Goal: Task Accomplishment & Management: Use online tool/utility

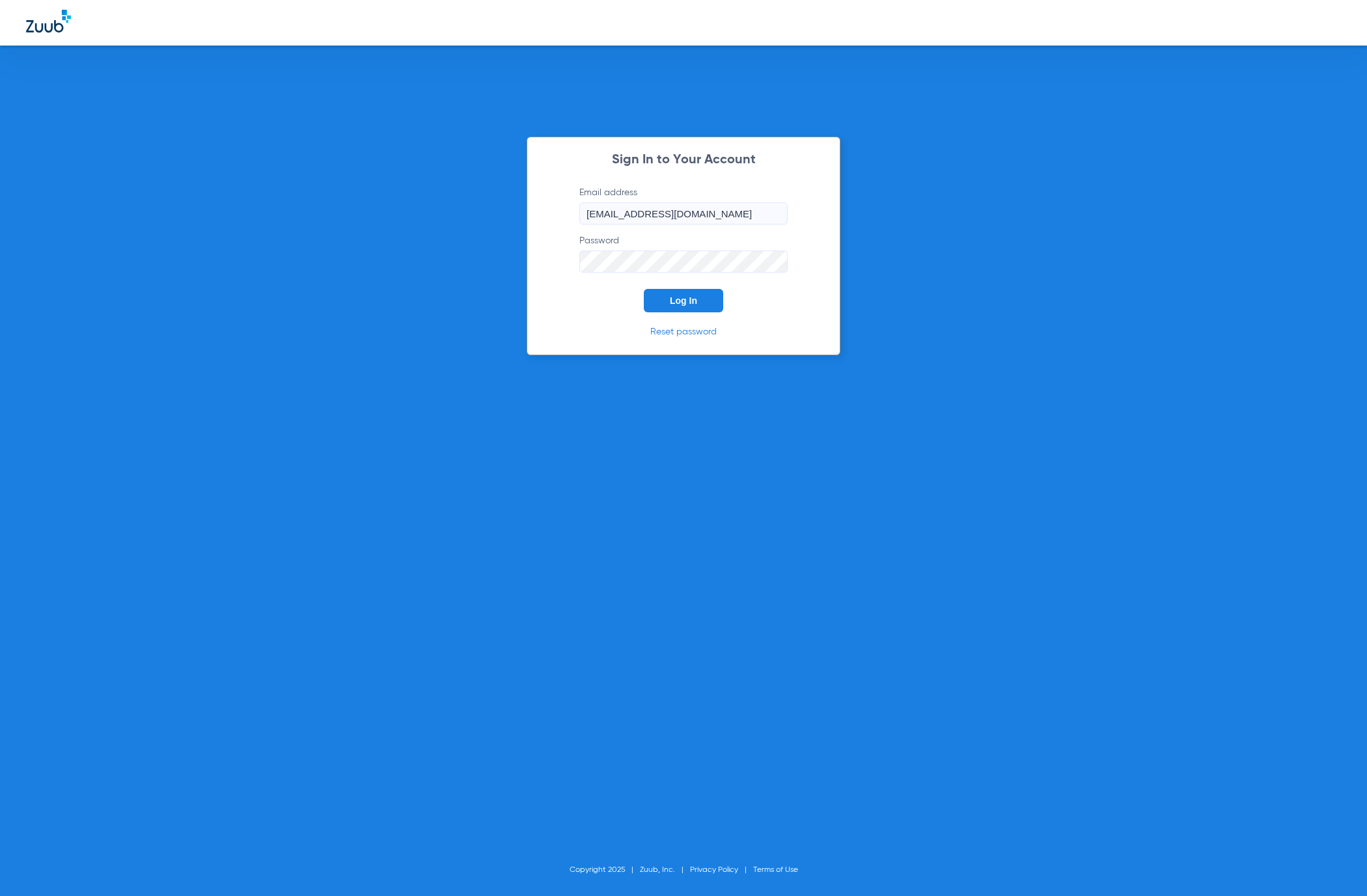
click at [697, 302] on button "Log In" at bounding box center [684, 300] width 80 height 23
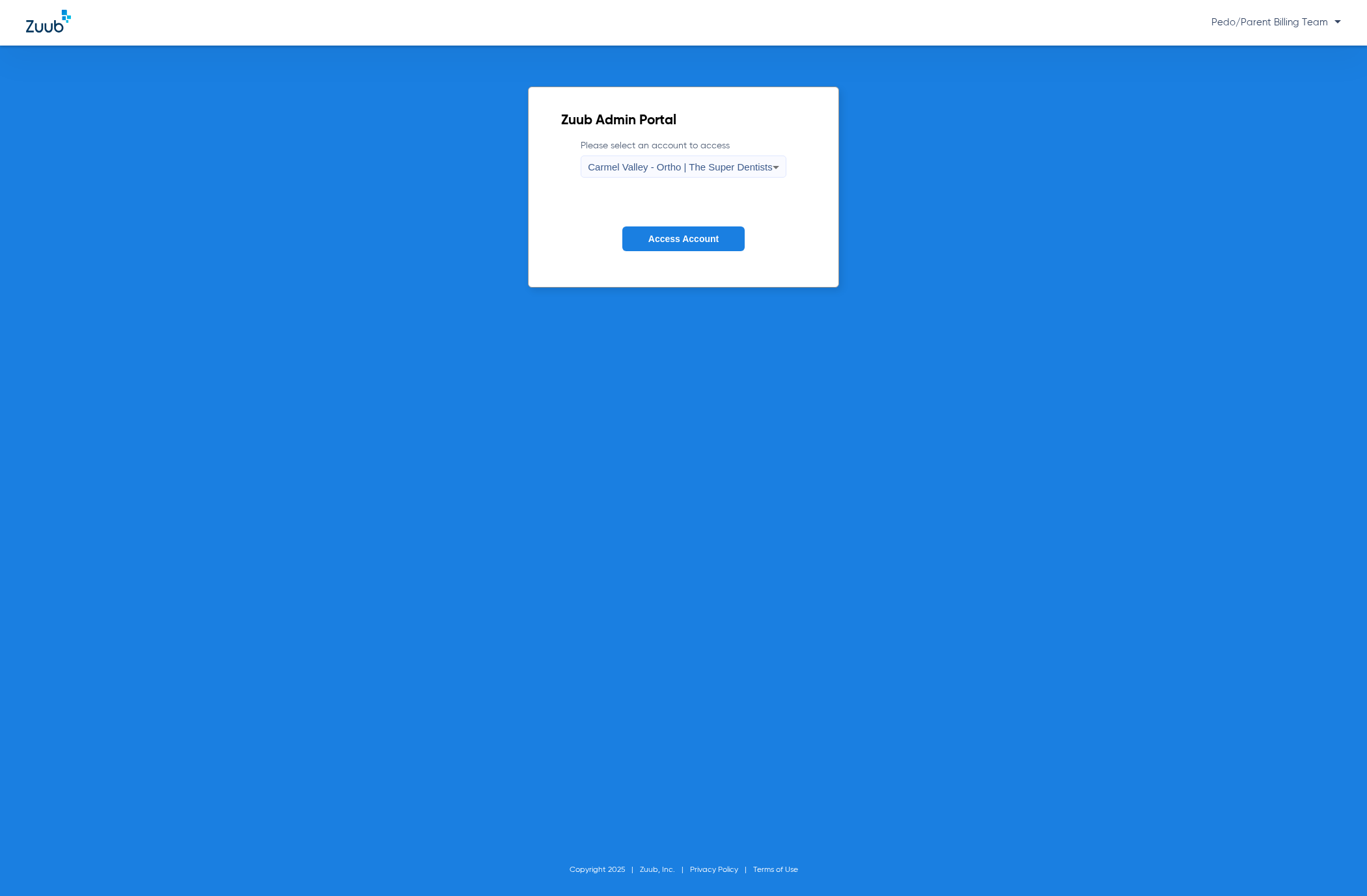
click at [748, 163] on span "Carmel Valley - Ortho | The Super Dentists" at bounding box center [680, 167] width 184 height 11
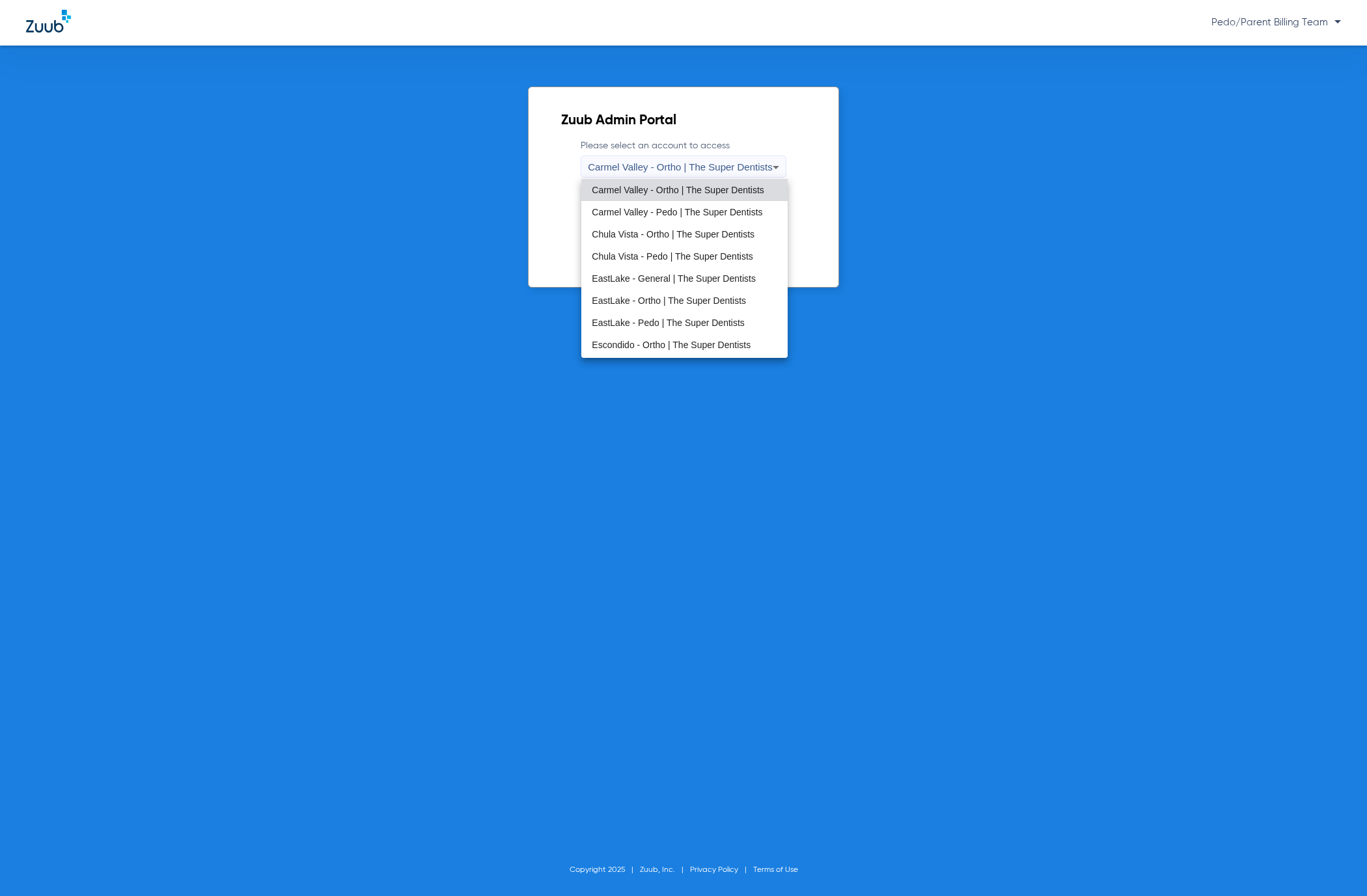
click at [657, 252] on span "Chula Vista - Pedo | The Super Dentists" at bounding box center [672, 256] width 161 height 9
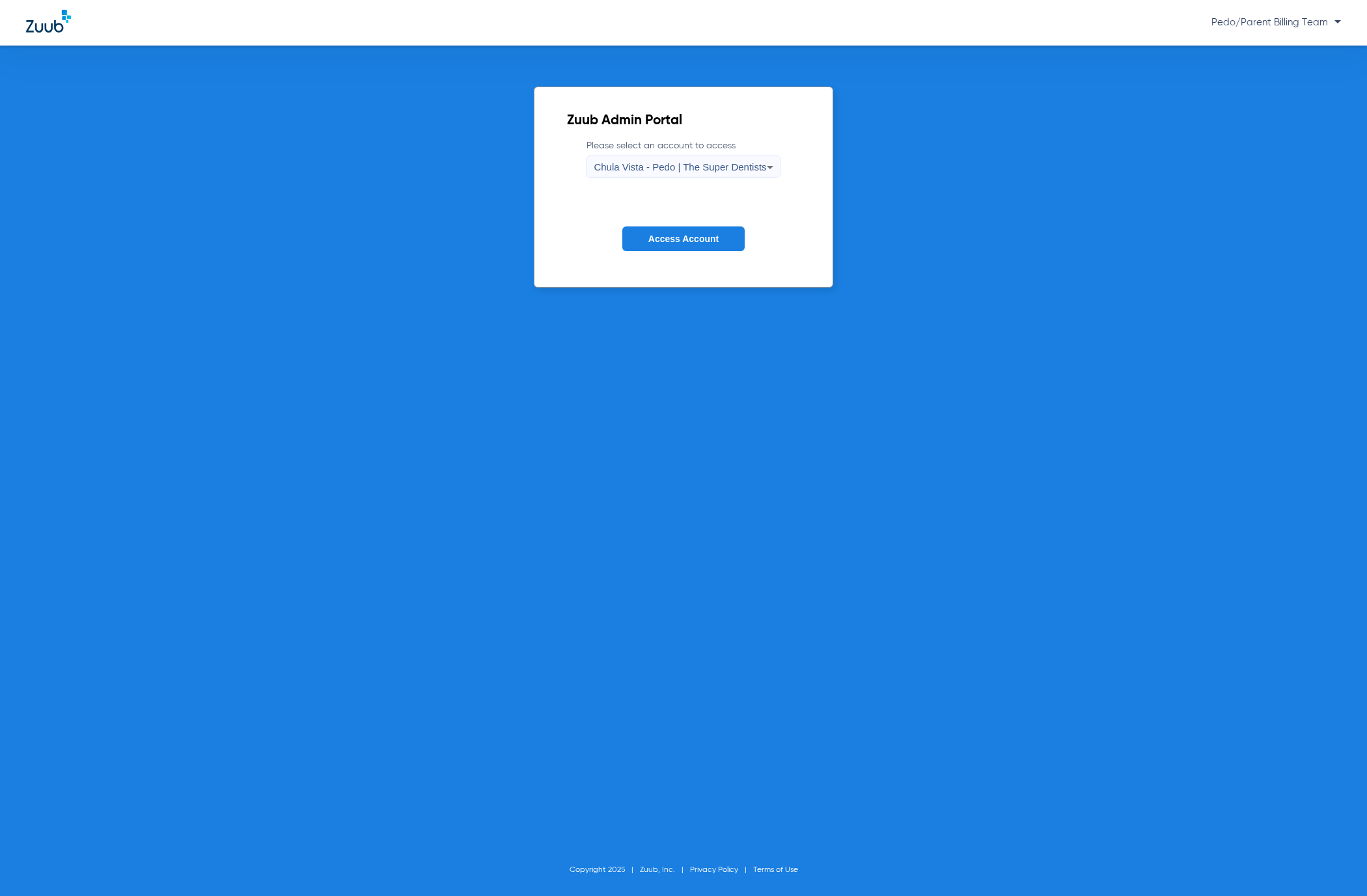
click at [691, 240] on span "Access Account" at bounding box center [684, 239] width 70 height 11
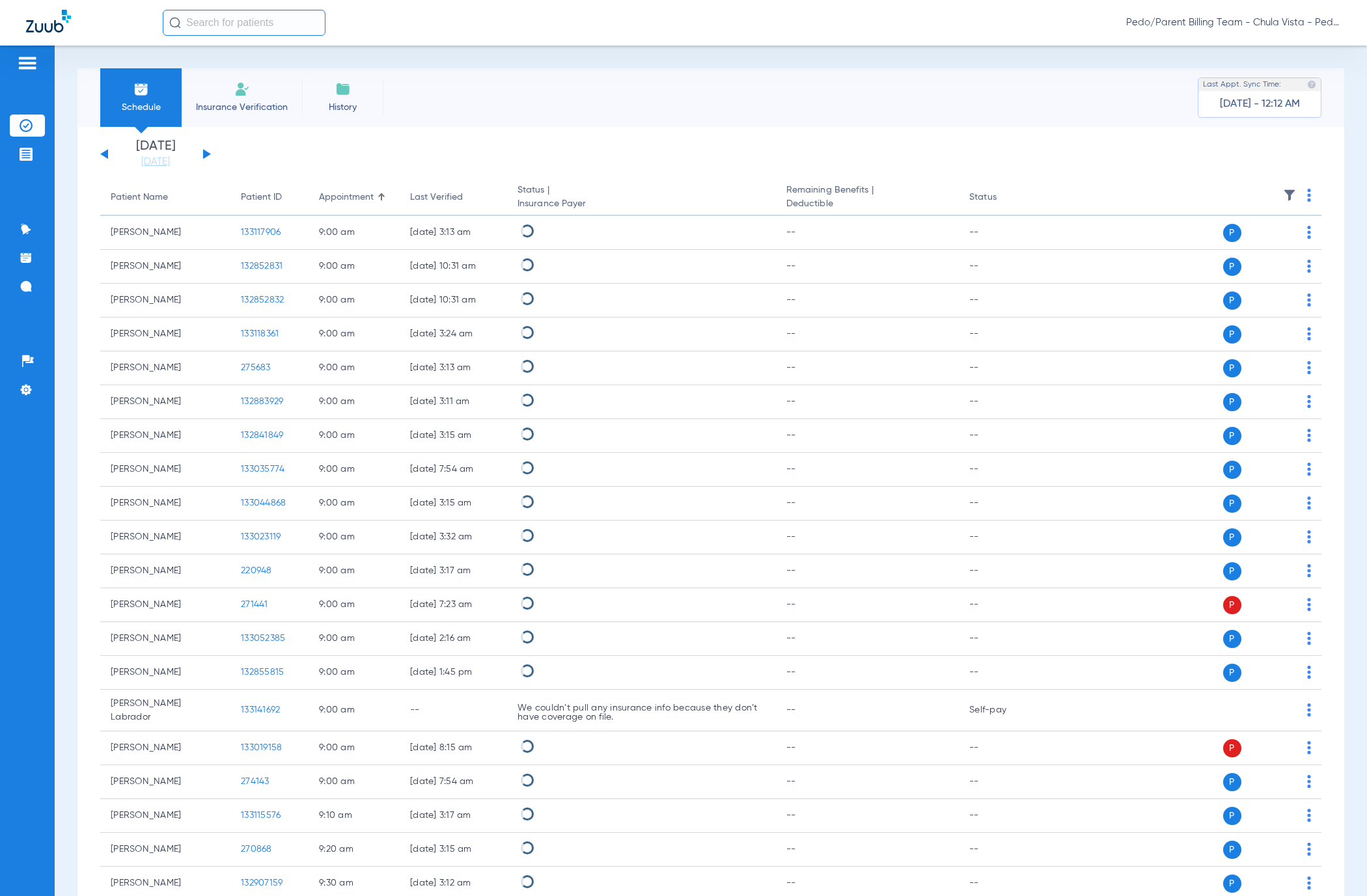
click at [1307, 194] on img at bounding box center [1309, 195] width 4 height 13
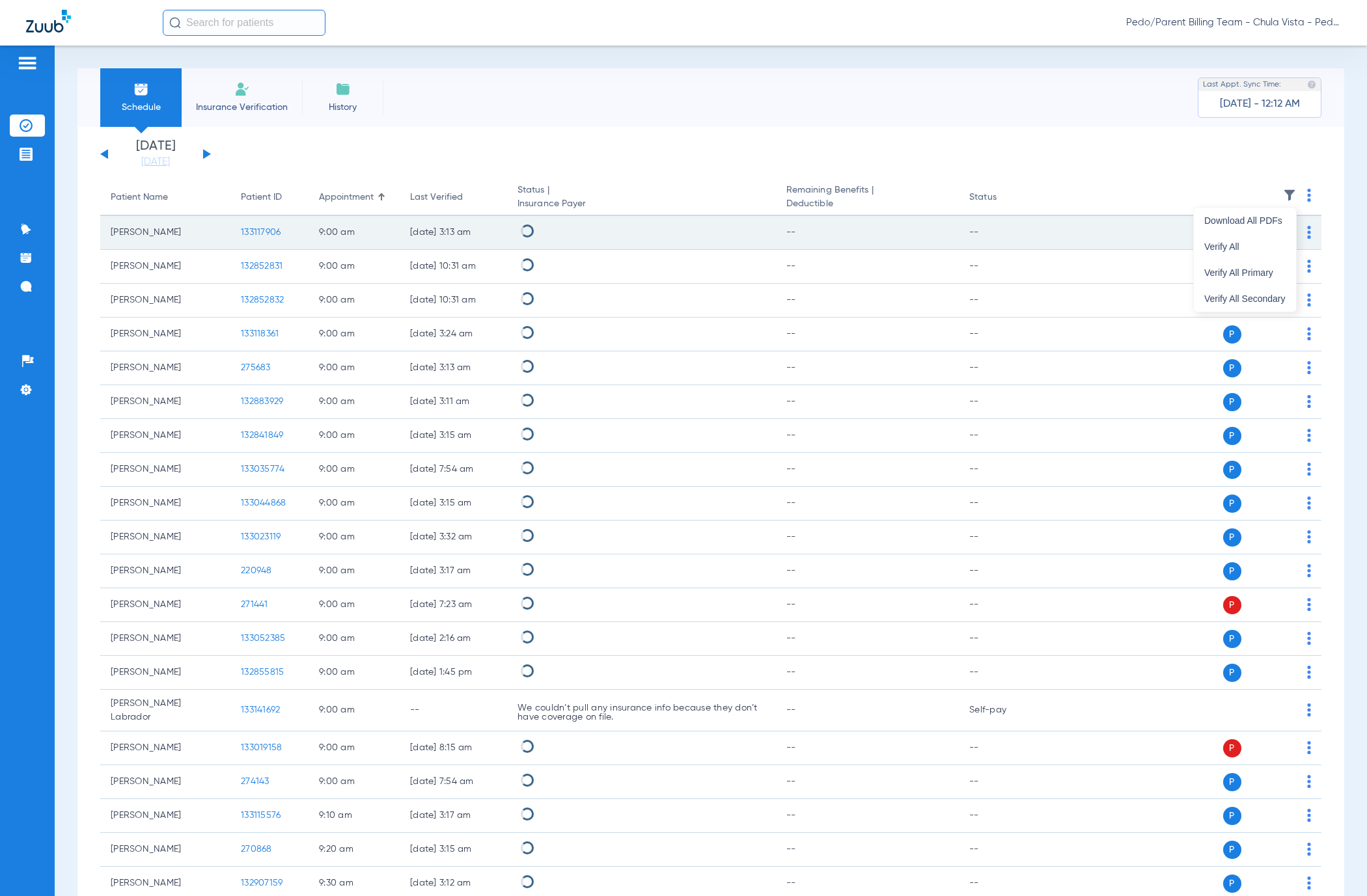
click at [1226, 242] on span "Verify All" at bounding box center [1245, 246] width 81 height 9
